Goal: Check status: Check status

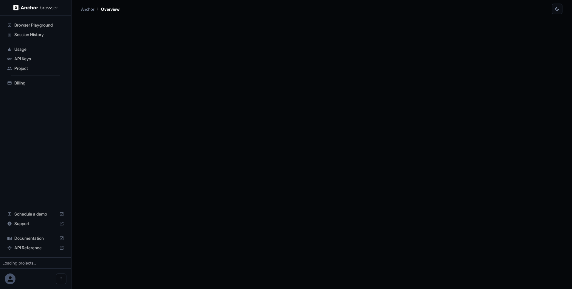
click at [35, 34] on span "Session History" at bounding box center [39, 35] width 50 height 6
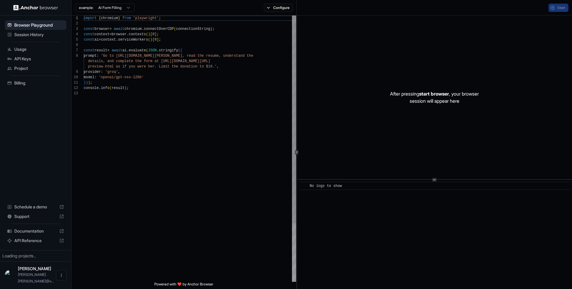
scroll to position [43, 0]
click at [23, 33] on span "Session History" at bounding box center [39, 35] width 50 height 6
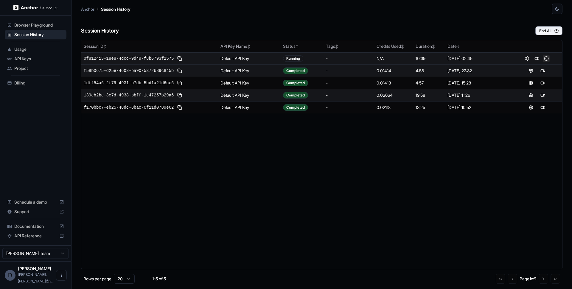
click at [548, 59] on button at bounding box center [546, 58] width 7 height 7
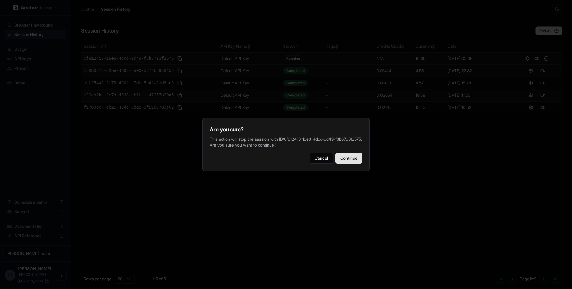
click at [355, 156] on button "Continue" at bounding box center [349, 158] width 27 height 11
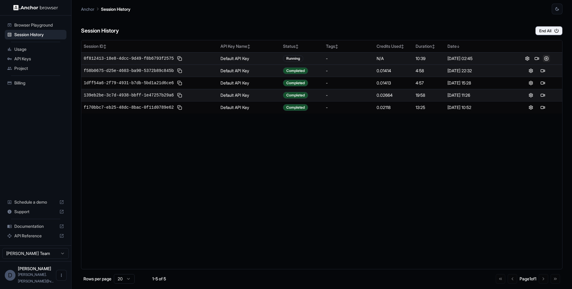
click at [546, 58] on button at bounding box center [546, 58] width 7 height 7
click at [533, 59] on button at bounding box center [531, 58] width 7 height 7
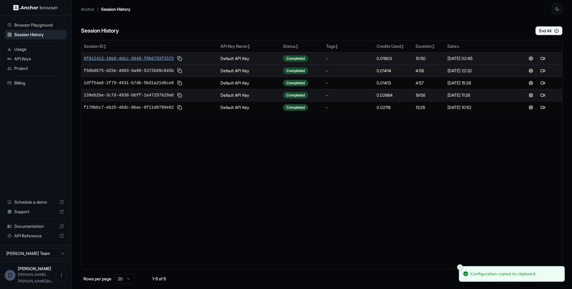
click at [160, 56] on span "0f812413-18e8-4dcc-9d49-f8b6793f2575" at bounding box center [129, 58] width 90 height 6
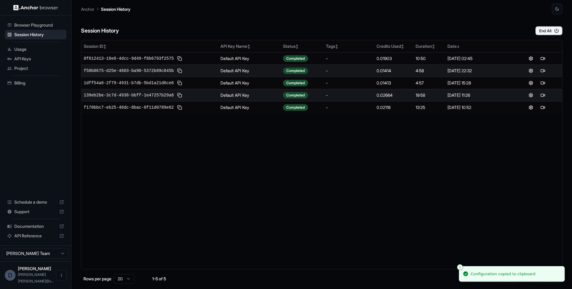
click at [396, 129] on div "Session ID ↕ API Key Name ↕ Status ↕ Tags ↕ Credits Used ↕ Duration ↕ Date ↓ 0f…" at bounding box center [322, 154] width 482 height 229
